Goal: Task Accomplishment & Management: Use online tool/utility

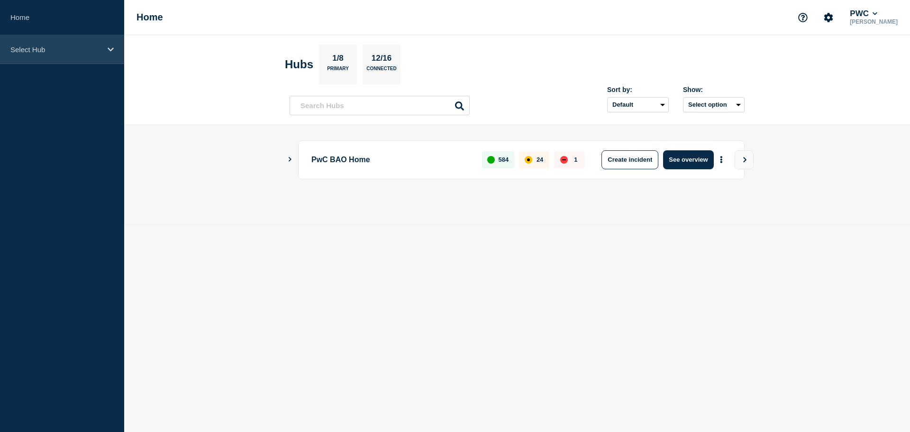
click at [89, 41] on div "Select Hub" at bounding box center [62, 49] width 124 height 29
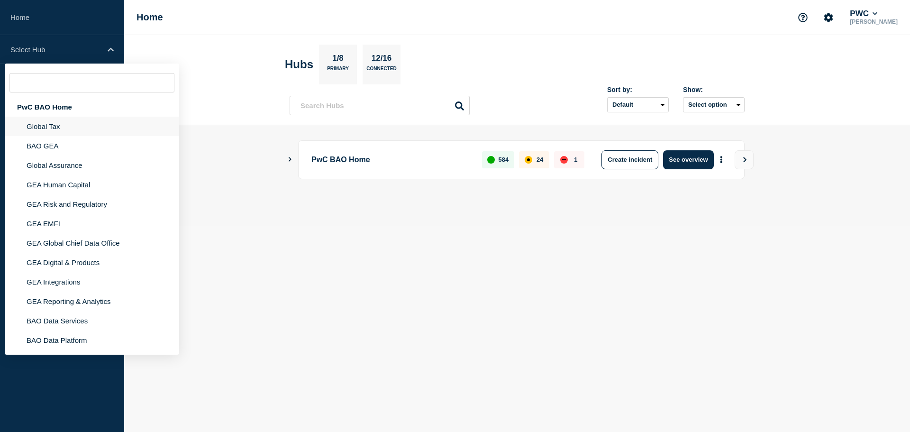
click at [66, 128] on li "Global Tax" at bounding box center [92, 126] width 174 height 19
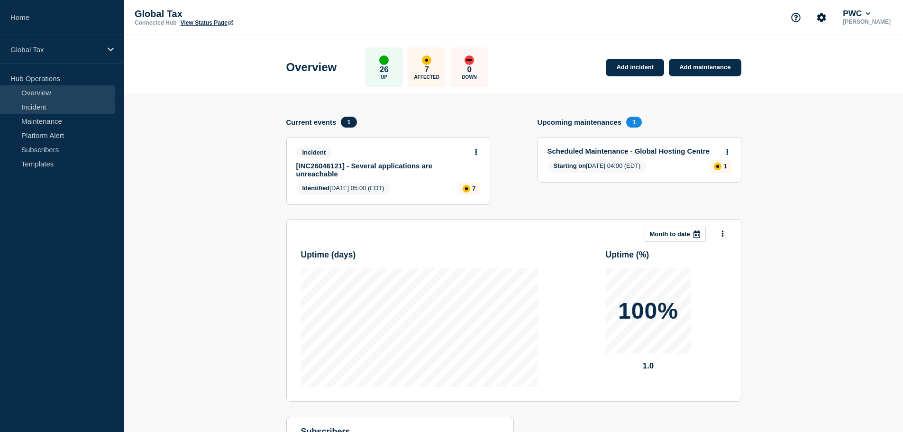
click at [45, 101] on link "Incident" at bounding box center [57, 107] width 115 height 14
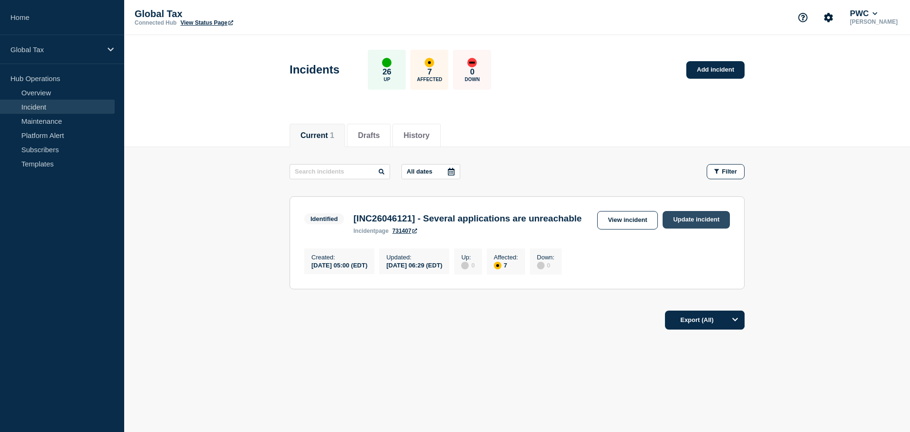
click at [688, 221] on link "Update incident" at bounding box center [696, 220] width 67 height 18
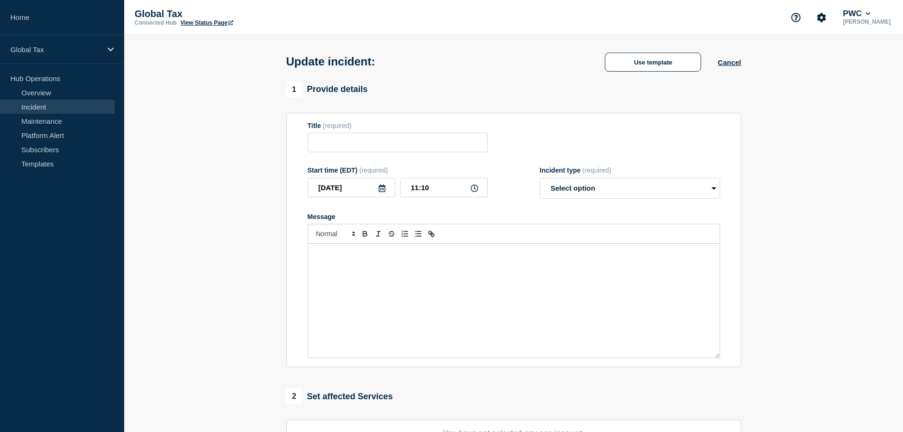
type input "[INC26046121] - Several applications are unreachable"
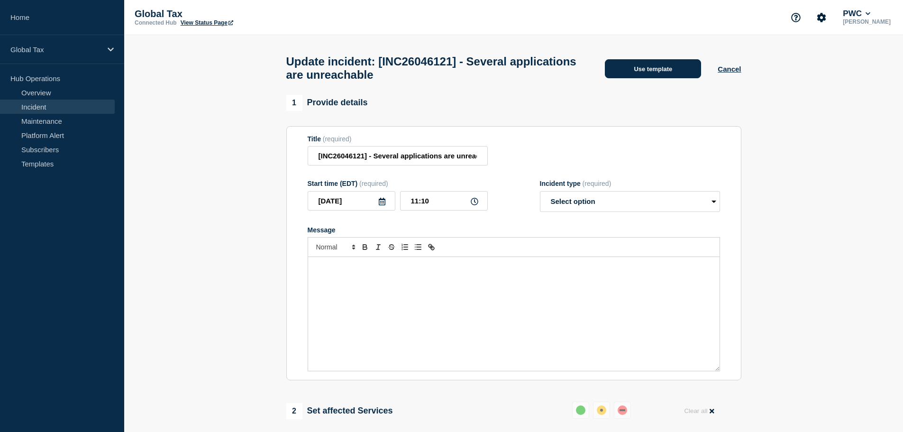
click at [654, 76] on button "Use template" at bounding box center [653, 68] width 96 height 19
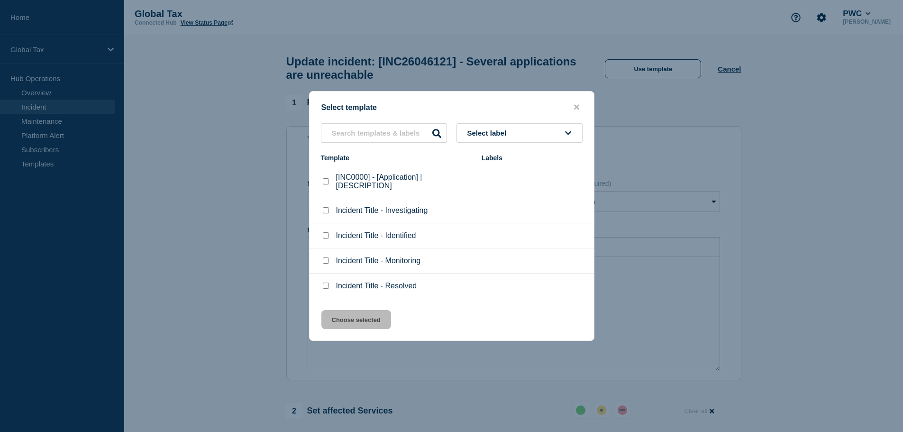
click at [322, 181] on div at bounding box center [325, 181] width 9 height 9
click at [324, 182] on checkbox"] "[INC0000] - [Application] | [DESCRIPTION] checkbox" at bounding box center [326, 181] width 6 height 6
checkbox checkbox"] "true"
click at [350, 322] on button "Choose selected" at bounding box center [356, 319] width 70 height 19
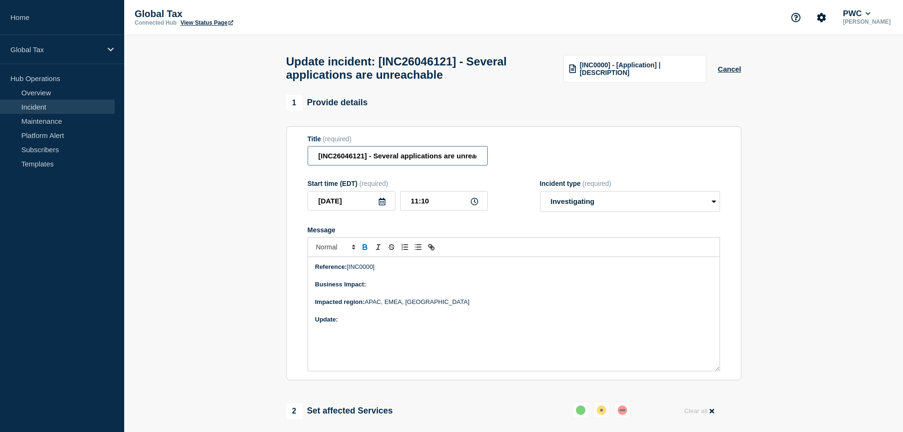
scroll to position [0, 22]
drag, startPoint x: 445, startPoint y: 165, endPoint x: 552, endPoint y: 162, distance: 106.7
click at [552, 162] on div "Title (required) [INC26046121] - Several applications are unreachable" at bounding box center [514, 150] width 412 height 31
click at [550, 162] on div "Title (required) [INC26046121] - Several applications are unreachable" at bounding box center [514, 150] width 412 height 31
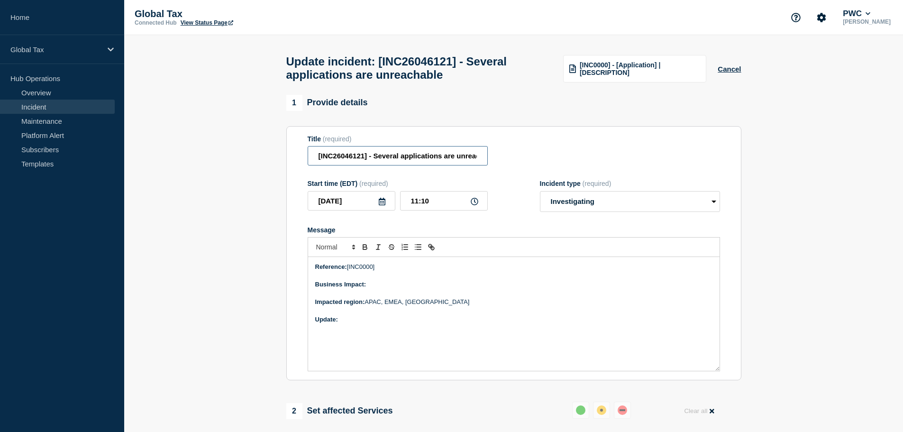
click at [345, 162] on input "[INC26046121] - Several applications are unreachable" at bounding box center [398, 155] width 180 height 19
click at [358, 271] on p "Reference: [INC0000]" at bounding box center [513, 267] width 397 height 9
click at [618, 200] on select "Select option Investigating Identified Monitoring Resolved" at bounding box center [630, 201] width 180 height 21
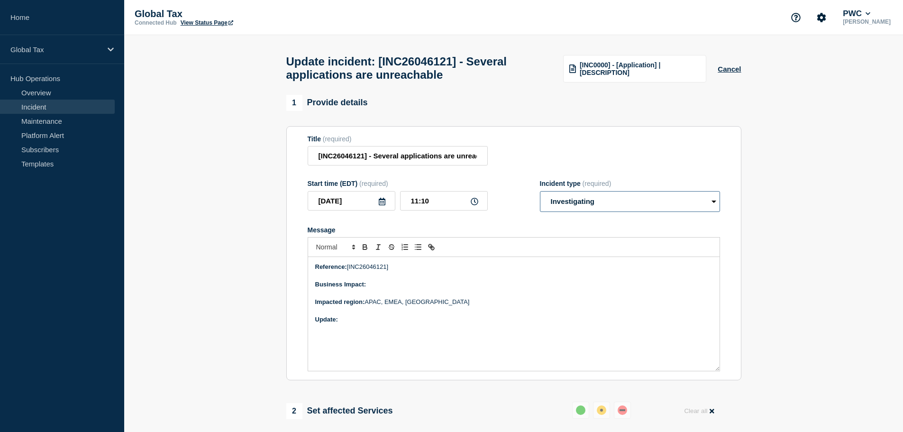
select select "resolved"
click at [540, 195] on select "Select option Investigating Identified Monitoring Resolved" at bounding box center [630, 201] width 180 height 21
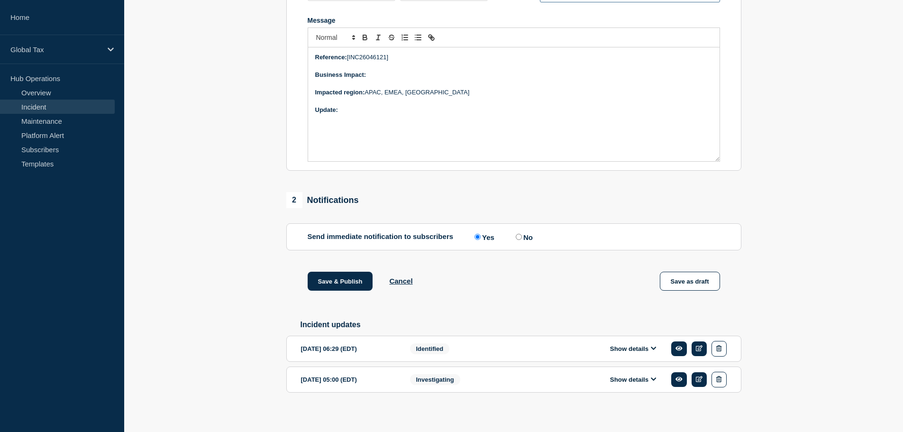
scroll to position [221, 0]
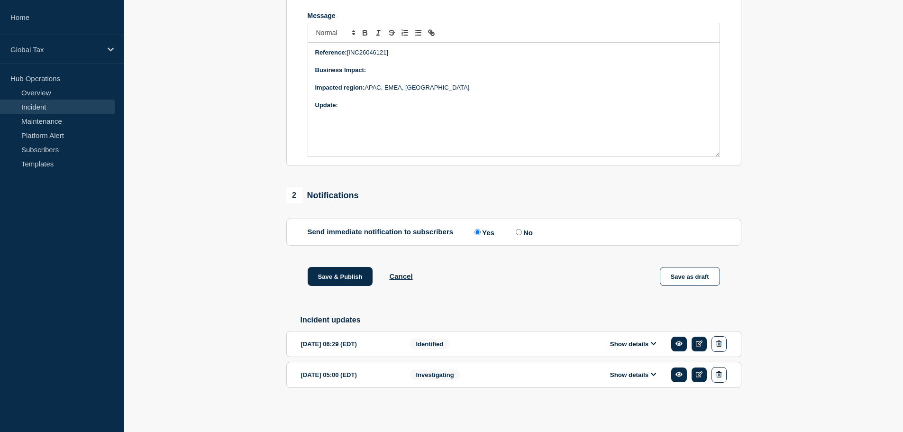
click at [653, 344] on icon at bounding box center [653, 343] width 5 height 3
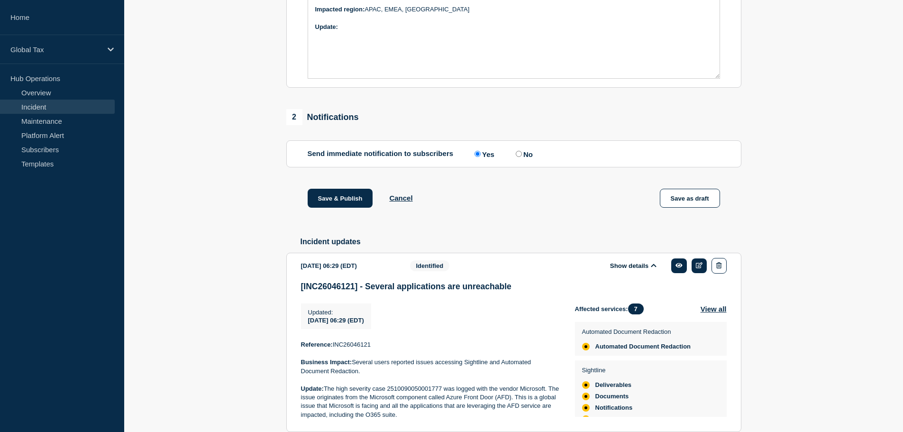
scroll to position [376, 0]
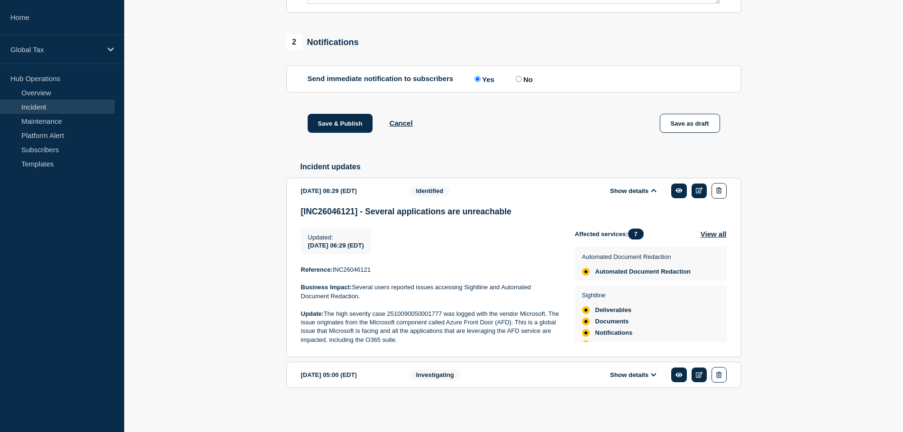
drag, startPoint x: 422, startPoint y: 342, endPoint x: 300, endPoint y: 271, distance: 140.8
click at [301, 271] on div "Reference: INC26046121 Business Impact: Several users reported issues accessing…" at bounding box center [430, 304] width 259 height 79
copy div "Reference: INC26046121 Business Impact: Several users reported issues accessing…"
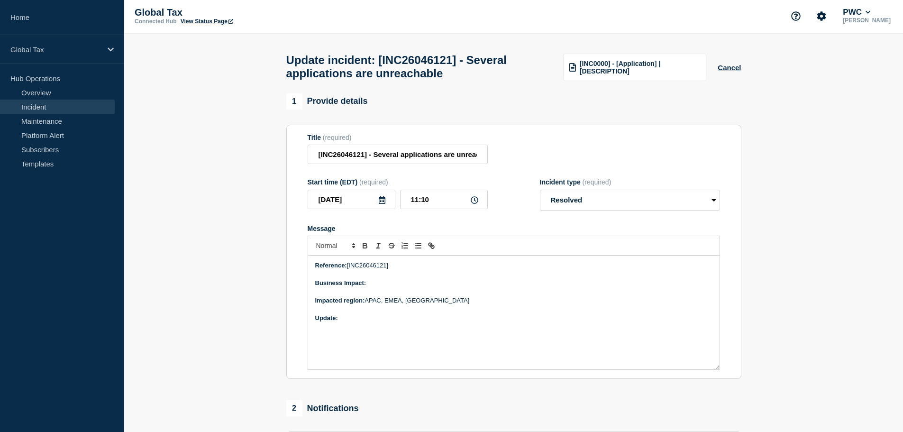
scroll to position [0, 0]
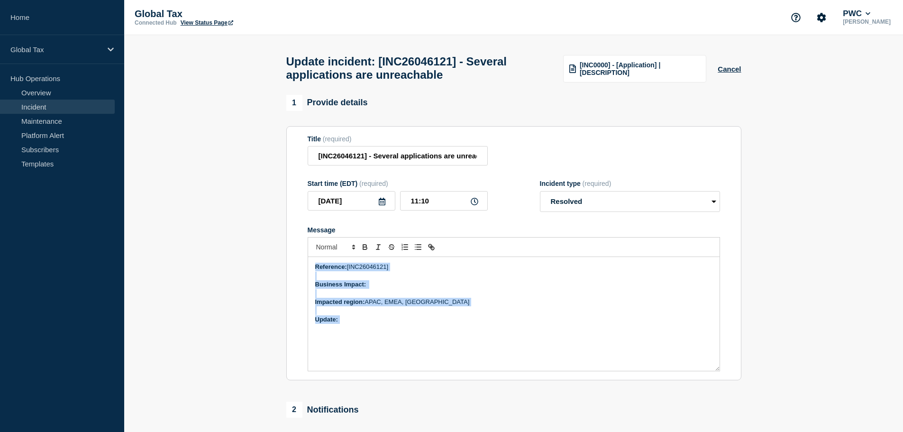
drag, startPoint x: 365, startPoint y: 325, endPoint x: 233, endPoint y: 259, distance: 147.5
click at [233, 259] on section "1 Provide details Title (required) [INC26046121] - Several applications are unr…" at bounding box center [513, 440] width 779 height 691
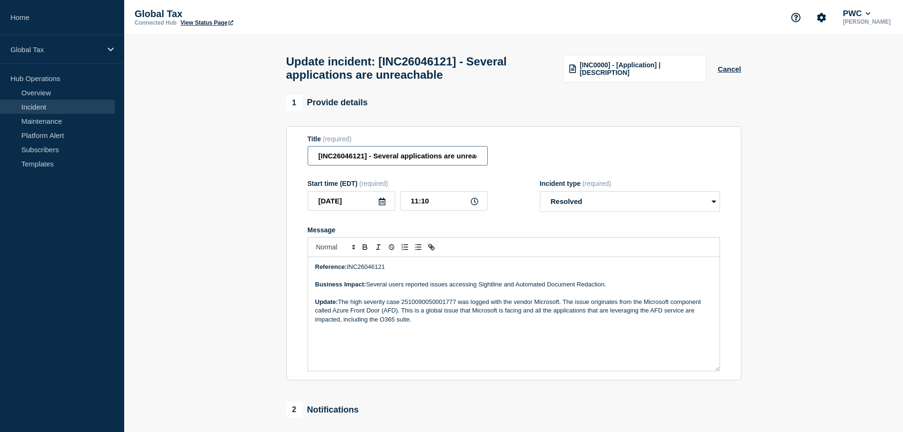
click at [451, 163] on input "[INC26046121] - Several applications are unreachable" at bounding box center [398, 155] width 180 height 19
drag, startPoint x: 474, startPoint y: 164, endPoint x: 545, endPoint y: 153, distance: 71.4
click at [545, 153] on div "Title (required) [INC26046121] - Several applications were unreachable" at bounding box center [514, 150] width 412 height 31
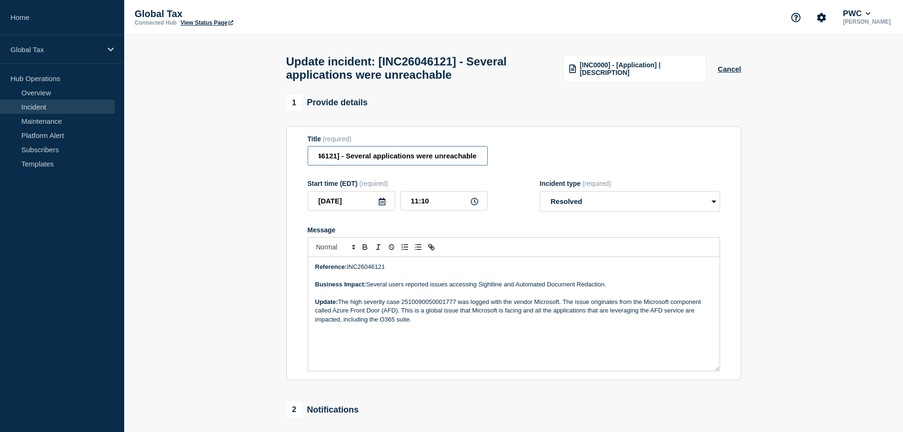
type input "[INC26046121] - Several applications were unreachable"
click at [458, 318] on p "Update: The high severity case 2510090050001777 was logged with the vendor Micr…" at bounding box center [513, 311] width 397 height 26
click at [442, 322] on p "Update: The high severity case 2510090050001777 was logged with the vendor Micr…" at bounding box center [513, 311] width 397 height 26
drag, startPoint x: 436, startPoint y: 326, endPoint x: 341, endPoint y: 308, distance: 96.5
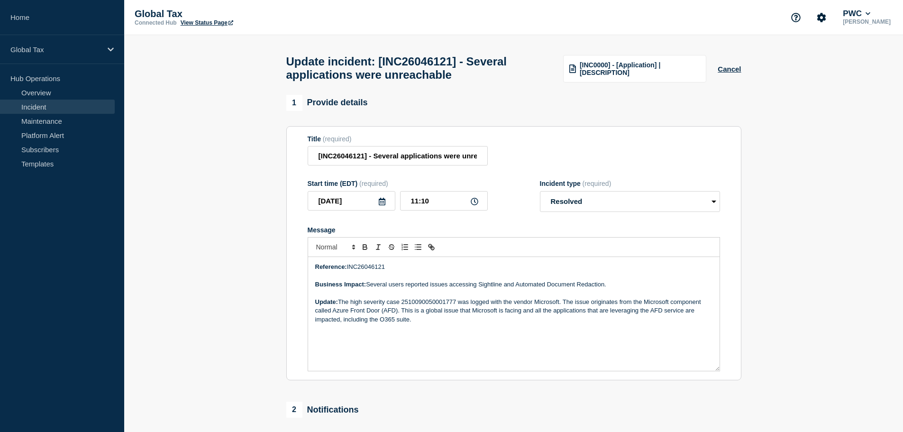
click at [341, 308] on p "Update: The high severity case 2510090050001777 was logged with the vendor Micr…" at bounding box center [513, 311] width 397 height 26
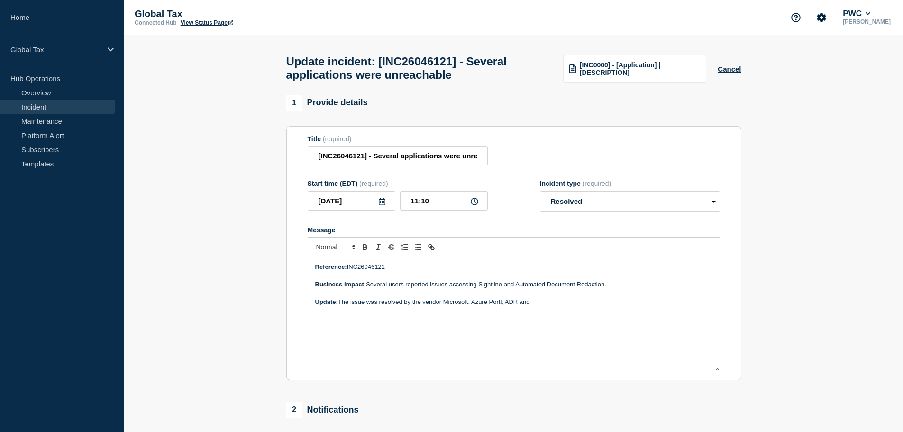
click at [493, 306] on p "Update: The issue was resolved by the vendor Microsoft. Azure Portl, ADR and" at bounding box center [513, 302] width 397 height 9
click at [549, 304] on p "Update: The issue was resolved by the vendor Microsoft. Azure Portal, ADR and" at bounding box center [513, 302] width 397 height 9
click at [425, 315] on p "Update: The issue was resolved by the vendor Microsoft. Azure Portal, ADR and S…" at bounding box center [513, 307] width 397 height 18
click at [613, 308] on p "Update: The issue was resolved by the vendor Microsoft. Azure Portal, ADR and S…" at bounding box center [513, 307] width 397 height 18
click at [429, 315] on p "Update: The issue was resolved by the vendor Microsoft. Azure Portal, ADR and S…" at bounding box center [513, 307] width 397 height 18
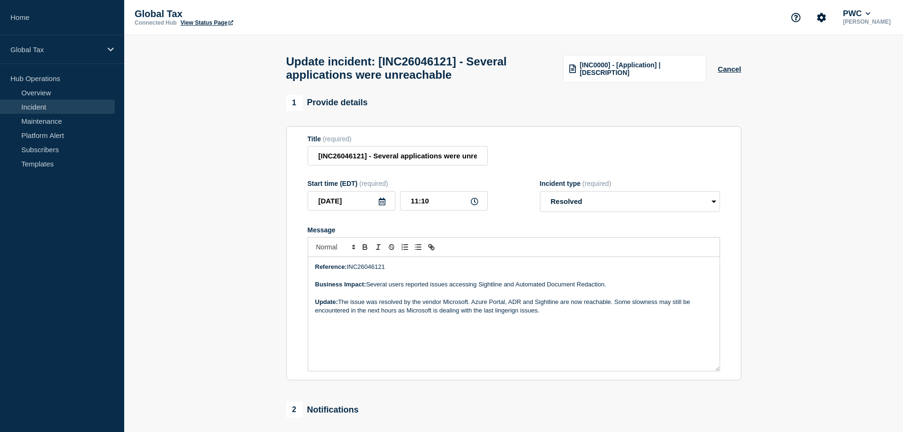
click at [510, 315] on p "Update: The issue was resolved by the vendor Microsoft. Azure Portal, ADR and S…" at bounding box center [513, 307] width 397 height 18
drag, startPoint x: 556, startPoint y: 316, endPoint x: 400, endPoint y: 322, distance: 157.0
click at [400, 322] on div "Reference: INC26046121 Business Impact: Several users reported issues accessing…" at bounding box center [513, 314] width 411 height 114
click at [612, 308] on p "Update: The issue was resolved by the vendor Microsoft. Azure Portal, ADR and S…" at bounding box center [513, 307] width 397 height 18
click at [643, 302] on p "Update: The issue was resolved by the vendor Microsoft. Azure Portal, ADR and S…" at bounding box center [513, 307] width 397 height 18
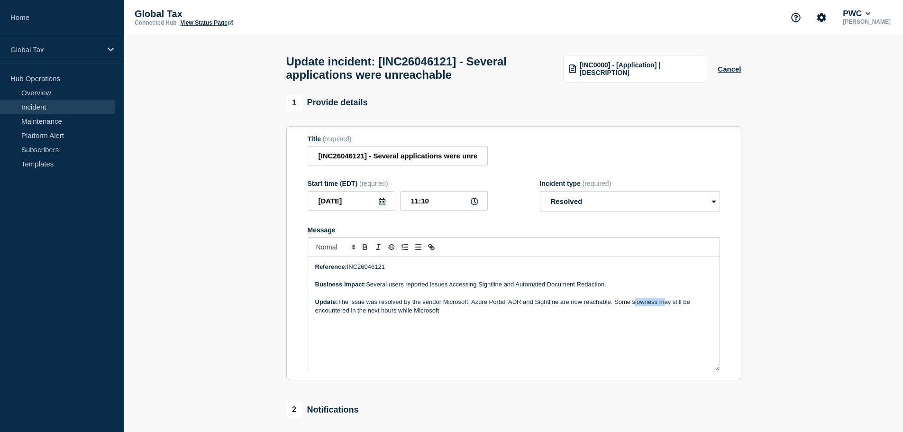
click at [643, 302] on p "Update: The issue was resolved by the vendor Microsoft. Azure Portal, ADR and S…" at bounding box center [513, 307] width 397 height 18
click at [457, 315] on p "Update: The issue was resolved by the vendor Microsoft. Azure Portal, ADR and S…" at bounding box center [513, 307] width 397 height 18
drag, startPoint x: 457, startPoint y: 316, endPoint x: 441, endPoint y: 315, distance: 16.1
click at [441, 315] on p "Update: The issue was resolved by the vendor Microsoft. Azure Portal, ADR and S…" at bounding box center [513, 307] width 397 height 18
click at [500, 315] on p "Update: The issue was resolved by the vendor Microsoft. Azure Portal, ADR and S…" at bounding box center [513, 307] width 397 height 18
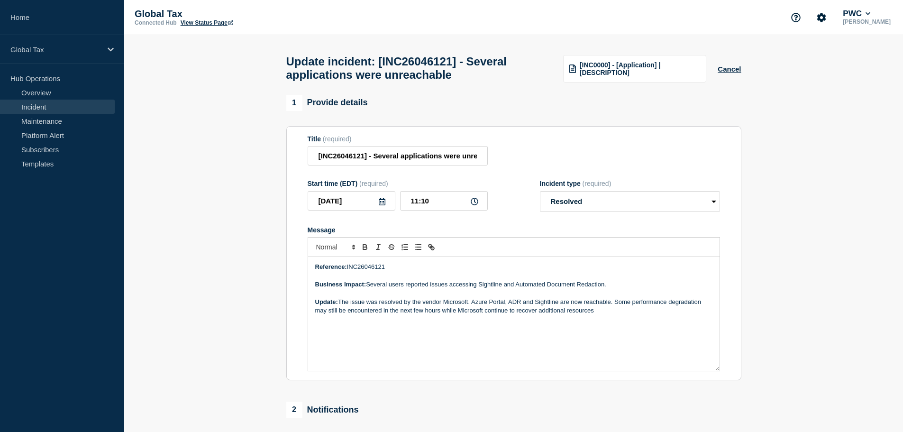
click at [509, 315] on p "Update: The issue was resolved by the vendor Microsoft. Azure Portal, ADR and S…" at bounding box center [513, 307] width 397 height 18
click at [589, 315] on p "Update: The issue was resolved by the vendor Microsoft. Azure Portal, ADR and S…" at bounding box center [513, 307] width 397 height 18
click at [589, 348] on div "Reference: INC26046121 Business Impact: Several users reported issues accessing…" at bounding box center [513, 314] width 411 height 114
click at [627, 315] on p "Update: The issue was resolved by the vendor Microsoft. Azure Portal, ADR and S…" at bounding box center [513, 307] width 397 height 18
click at [618, 302] on p "Update: The issue was resolved by the vendor Microsoft. Azure Portal, ADR and S…" at bounding box center [513, 307] width 397 height 18
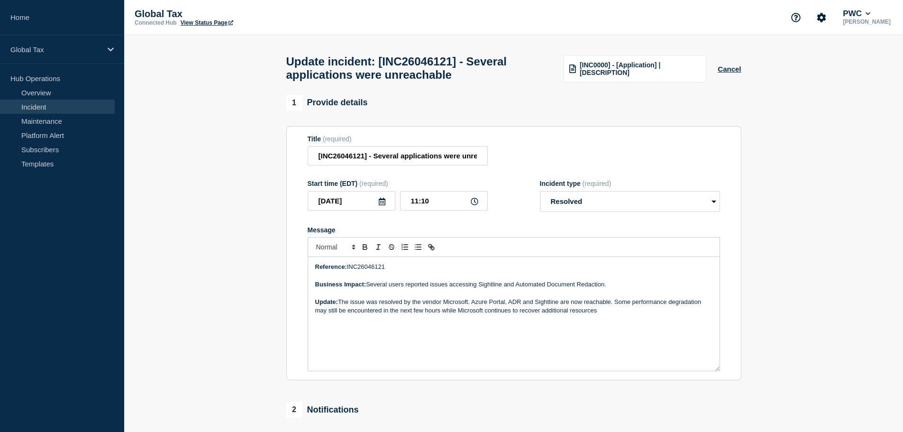
click at [606, 315] on p "Update: The issue was resolved by the vendor Microsoft. Azure Portal, ADR and S…" at bounding box center [513, 307] width 397 height 18
drag, startPoint x: 473, startPoint y: 306, endPoint x: 341, endPoint y: 309, distance: 132.2
click at [341, 309] on p "Update: The issue was resolved by the vendor Microsoft. Azure Portal, ADR and S…" at bounding box center [513, 307] width 397 height 18
click at [806, 221] on section "1 Provide details Title (required) [INC26046121] - Several applications were un…" at bounding box center [513, 440] width 779 height 691
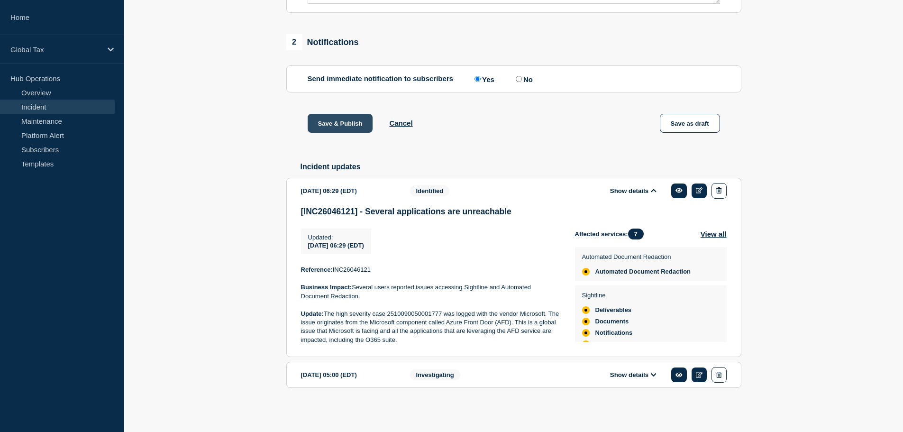
click at [337, 121] on button "Save & Publish" at bounding box center [340, 123] width 65 height 19
